Goal: Transaction & Acquisition: Purchase product/service

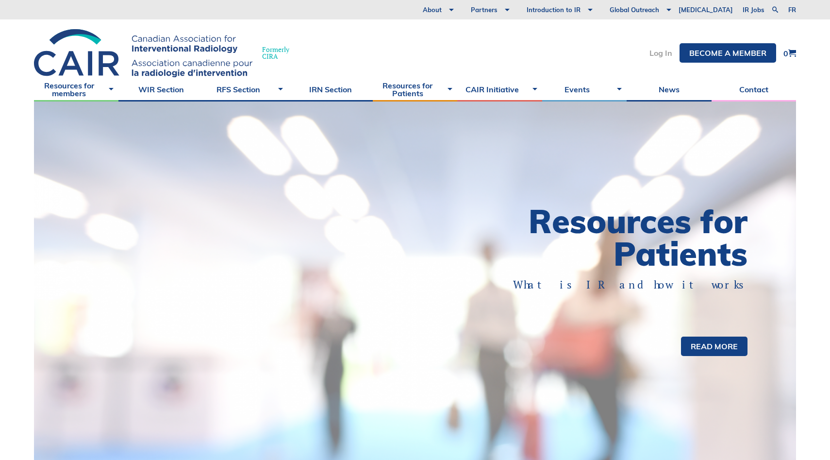
click at [652, 57] on link "Log In" at bounding box center [661, 53] width 23 height 8
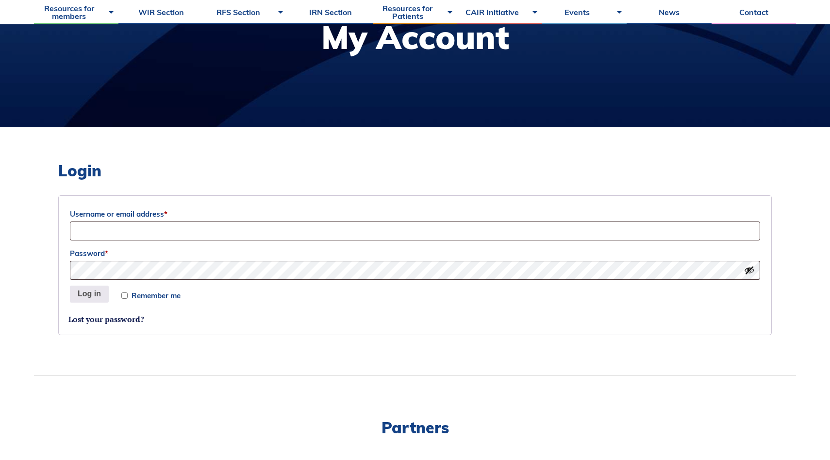
scroll to position [148, 0]
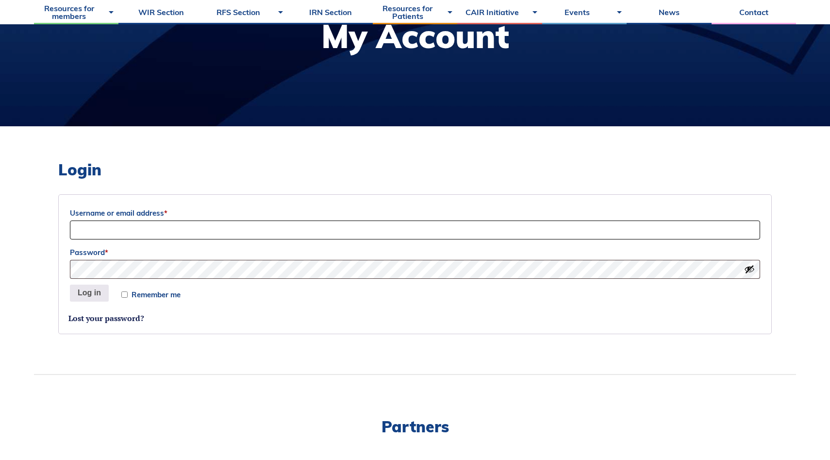
click at [222, 232] on input "Username or email address *" at bounding box center [415, 229] width 690 height 19
type input "[EMAIL_ADDRESS][DOMAIN_NAME]"
click at [125, 296] on input "Remember me" at bounding box center [124, 294] width 6 height 6
checkbox input "true"
click at [97, 293] on button "Log in" at bounding box center [89, 293] width 39 height 17
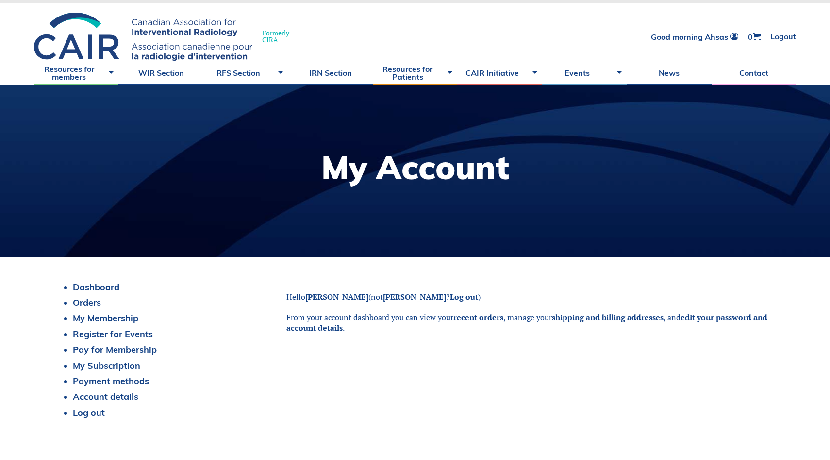
scroll to position [15, 0]
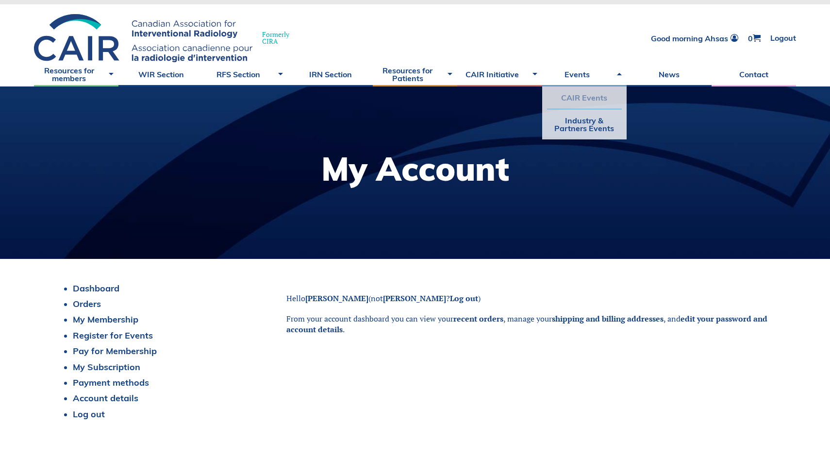
click at [582, 92] on link "CAIR Events" at bounding box center [584, 97] width 75 height 22
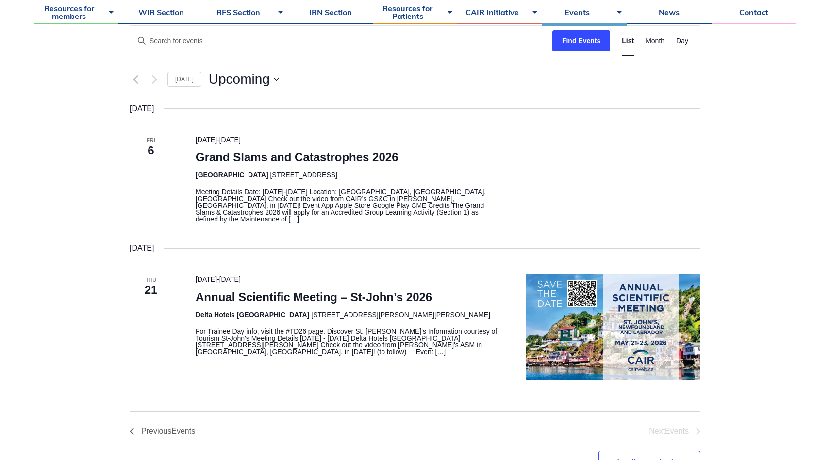
scroll to position [45, 0]
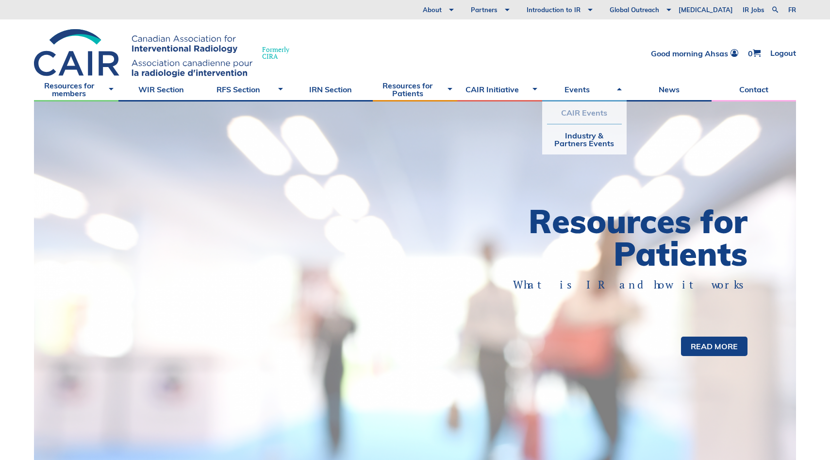
click at [577, 115] on link "CAIR Events" at bounding box center [584, 112] width 75 height 22
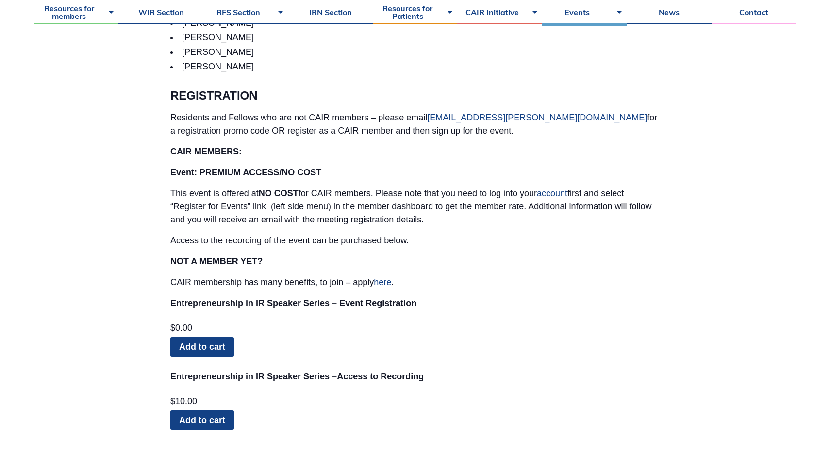
scroll to position [1278, 0]
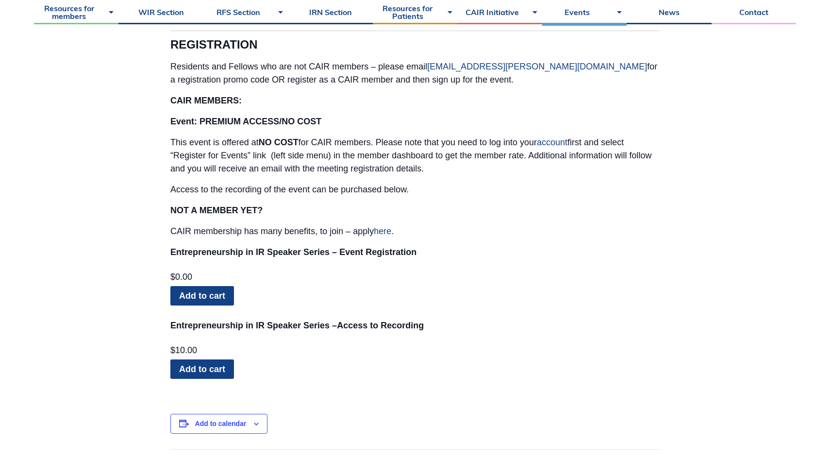
click at [593, 292] on p "$ 0.00 Add to cart" at bounding box center [414, 289] width 489 height 45
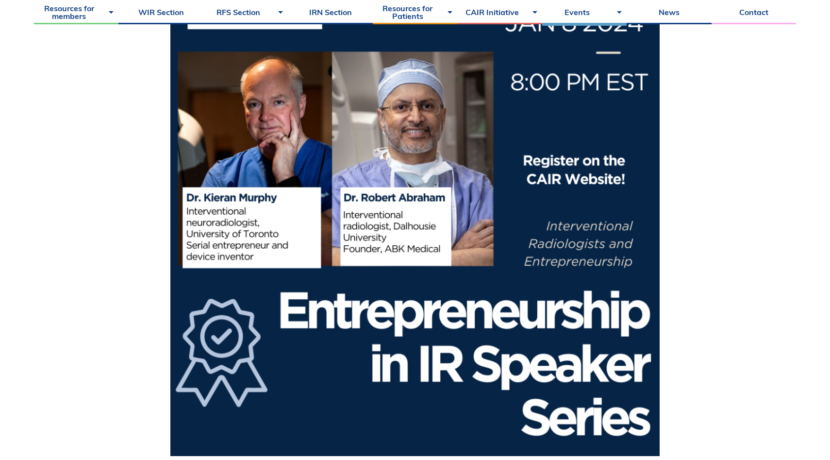
scroll to position [0, 0]
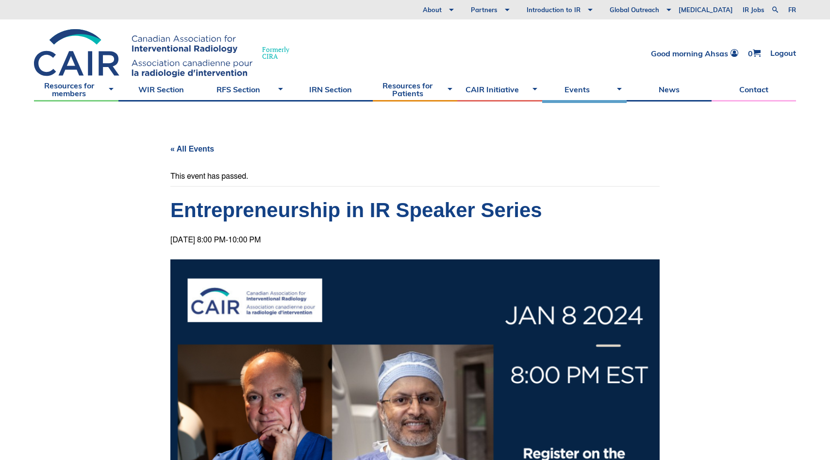
click at [724, 248] on body "About Vision and Mission Board of Directors Annual Reports Financial Statements…" at bounding box center [415, 230] width 830 height 460
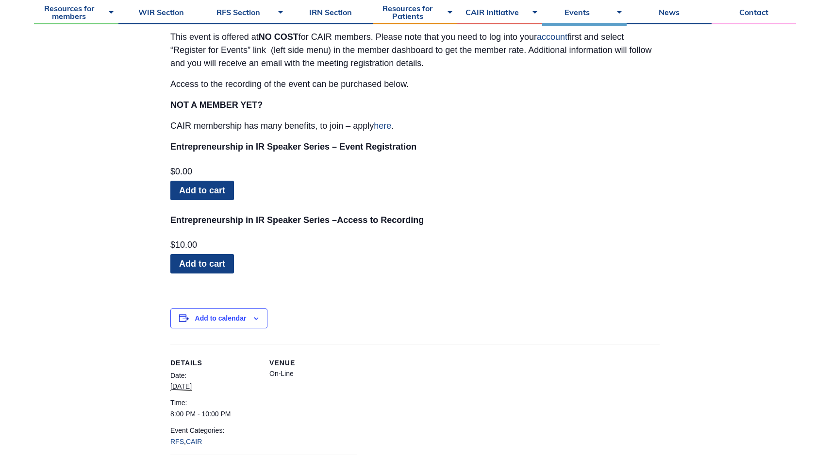
scroll to position [1387, 0]
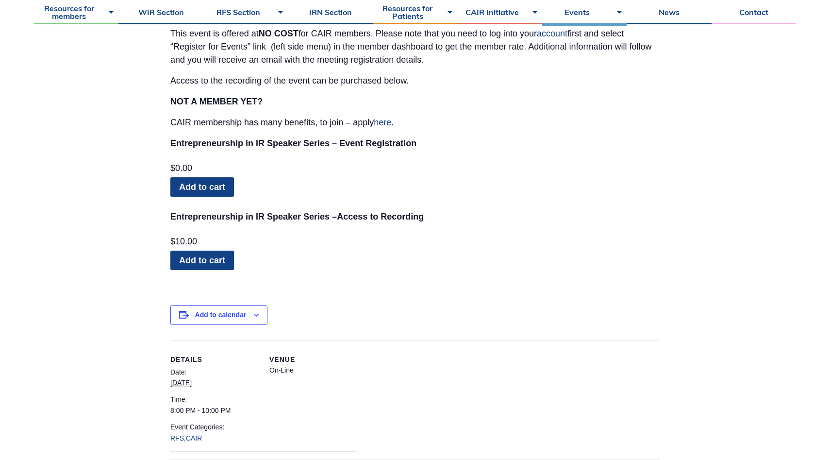
click at [601, 237] on span "$ 10.00" at bounding box center [412, 241] width 484 height 9
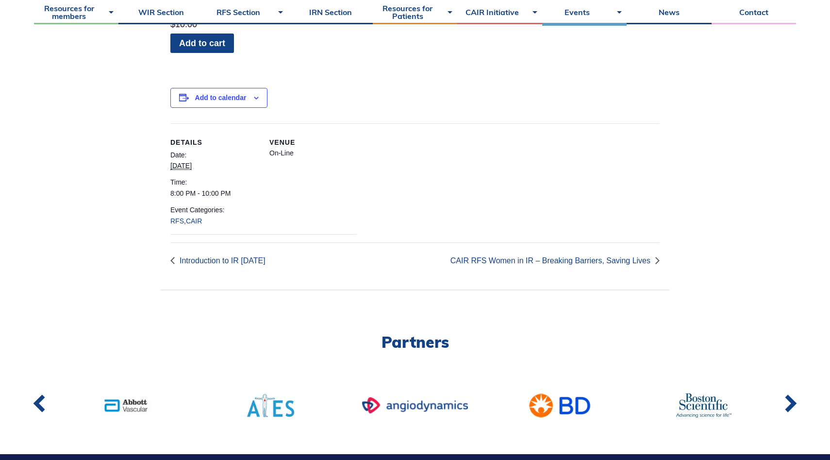
scroll to position [1782, 0]
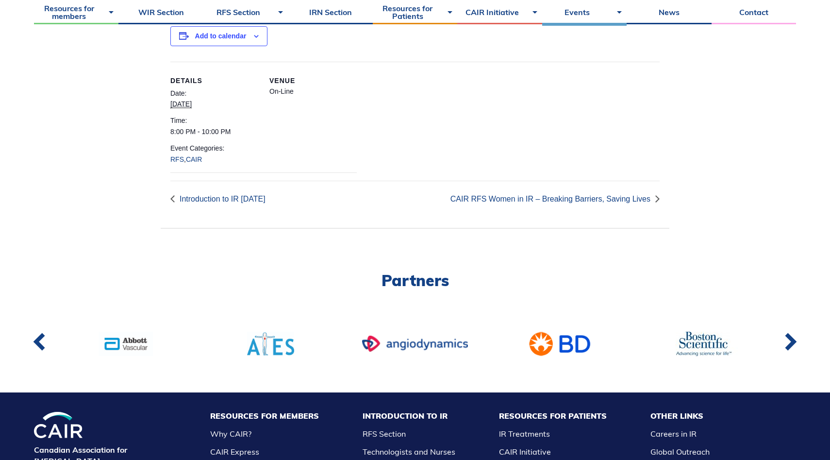
scroll to position [1463, 0]
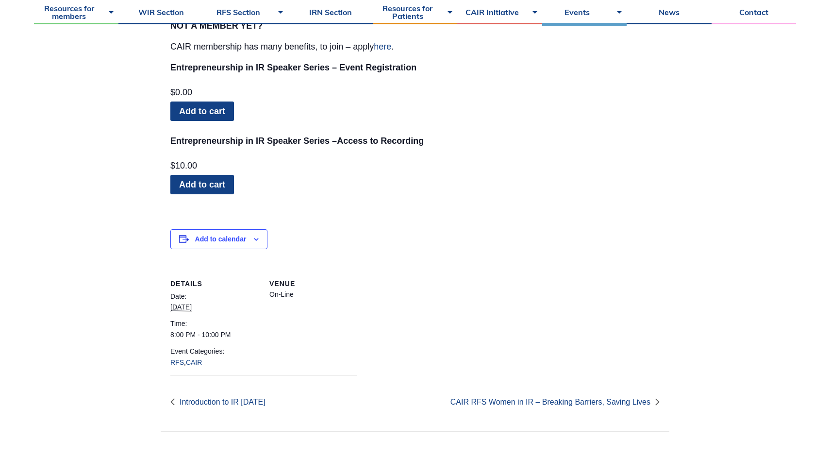
click at [211, 175] on link "Add to cart" at bounding box center [202, 184] width 64 height 19
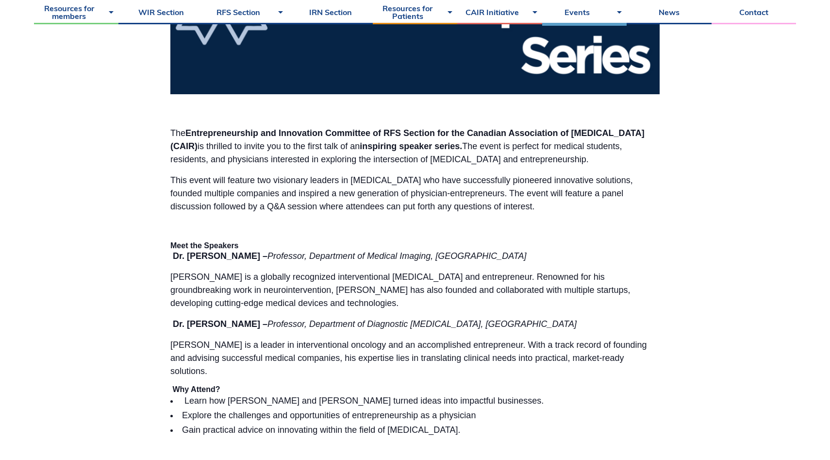
scroll to position [491, 0]
